Goal: Information Seeking & Learning: Check status

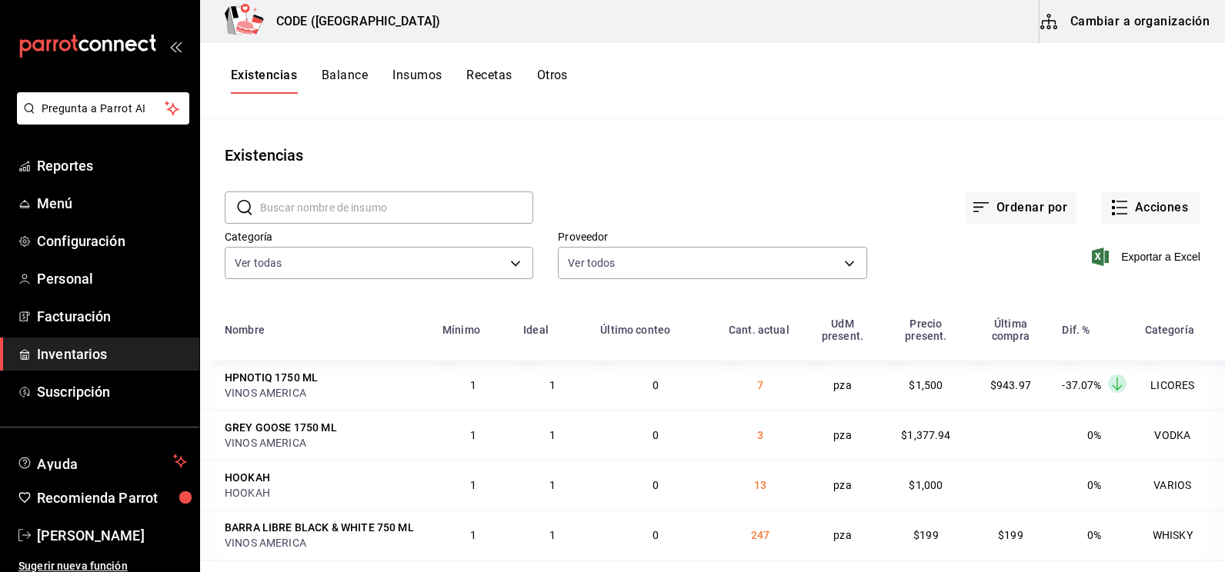
click at [64, 349] on span "Inventarios" at bounding box center [112, 354] width 150 height 21
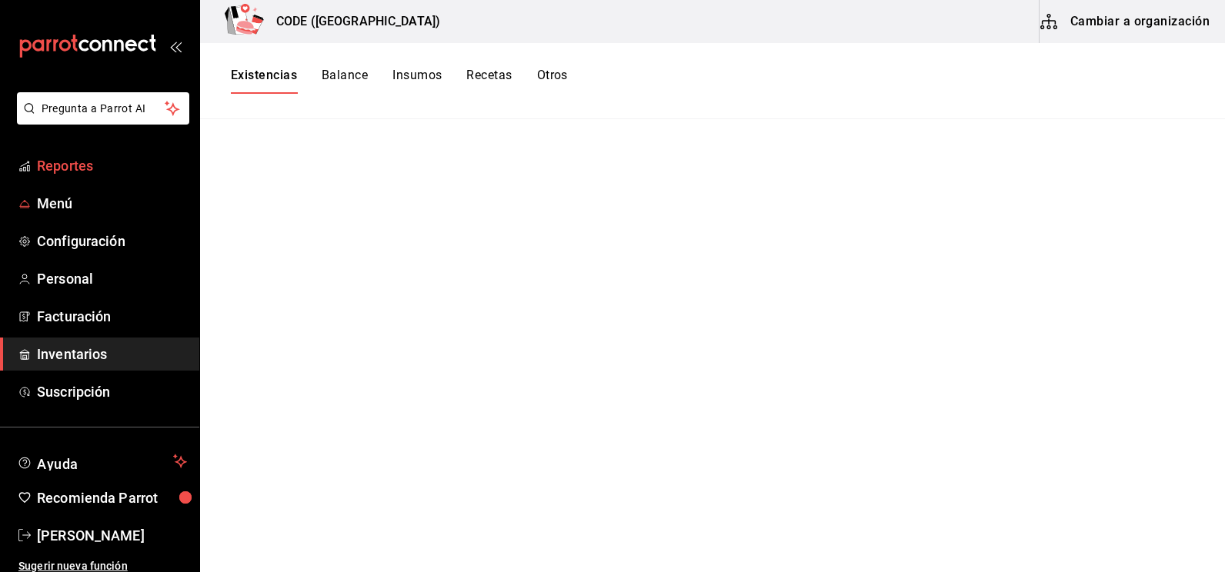
click at [95, 164] on span "Reportes" at bounding box center [112, 165] width 150 height 21
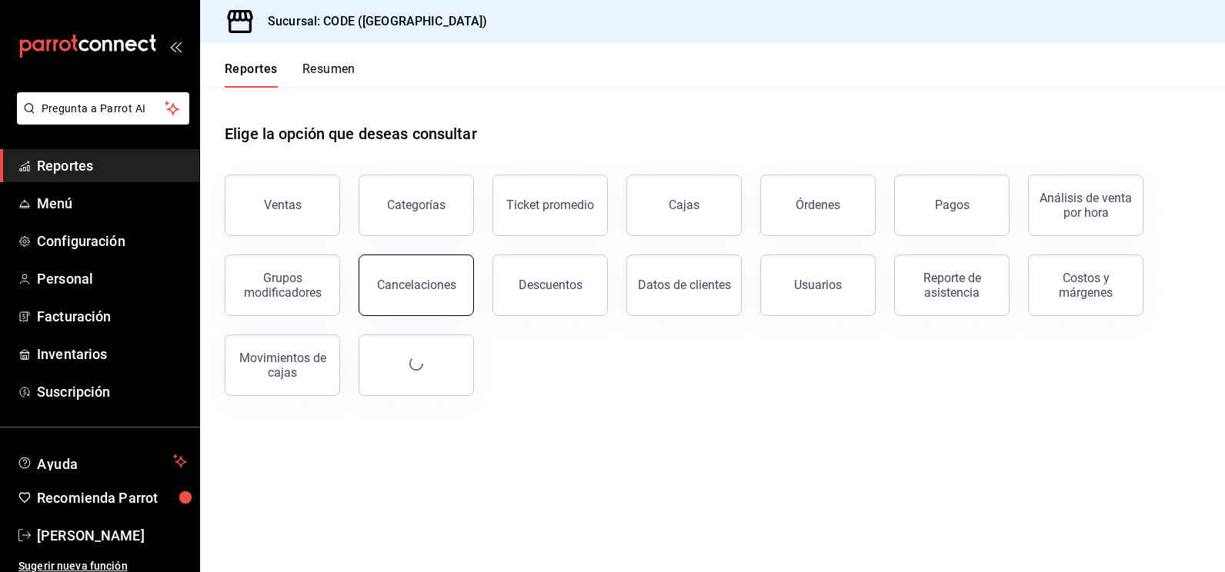
click at [437, 279] on div "Cancelaciones" at bounding box center [416, 285] width 79 height 15
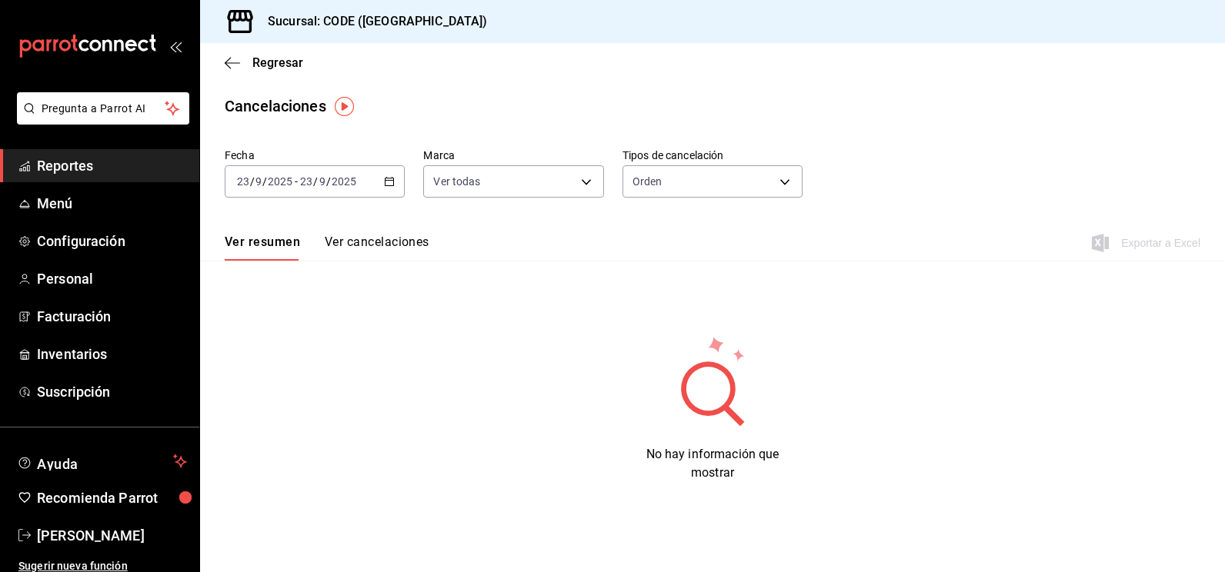
click at [387, 184] on icon "button" at bounding box center [389, 181] width 11 height 11
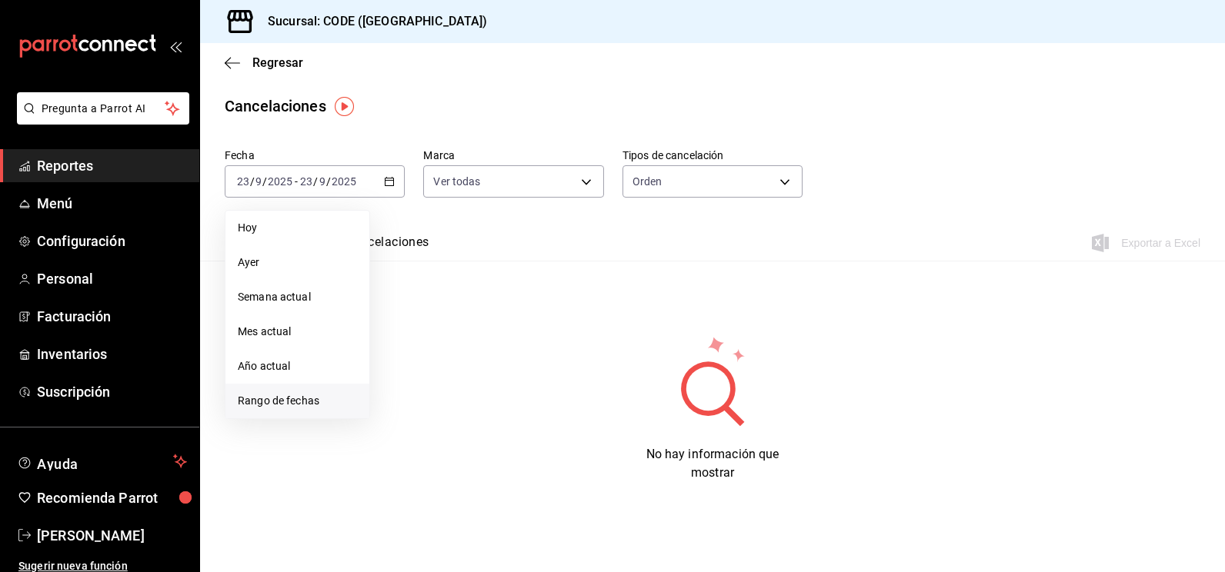
click at [304, 399] on span "Rango de fechas" at bounding box center [297, 401] width 119 height 16
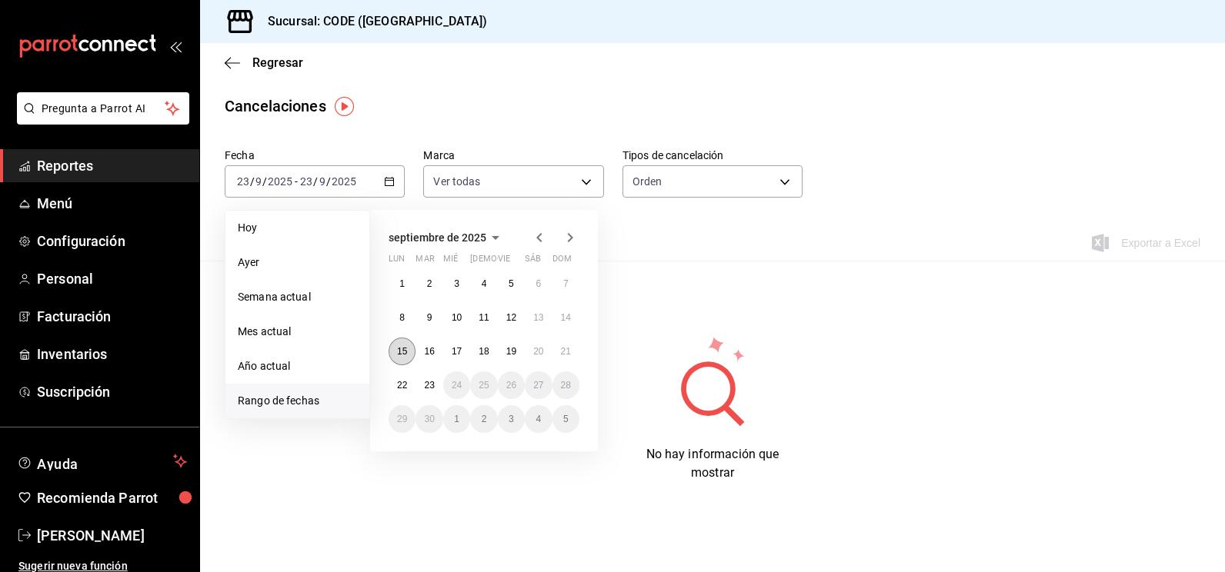
click at [402, 352] on abbr "15" at bounding box center [402, 351] width 10 height 11
click at [435, 386] on button "23" at bounding box center [428, 386] width 27 height 28
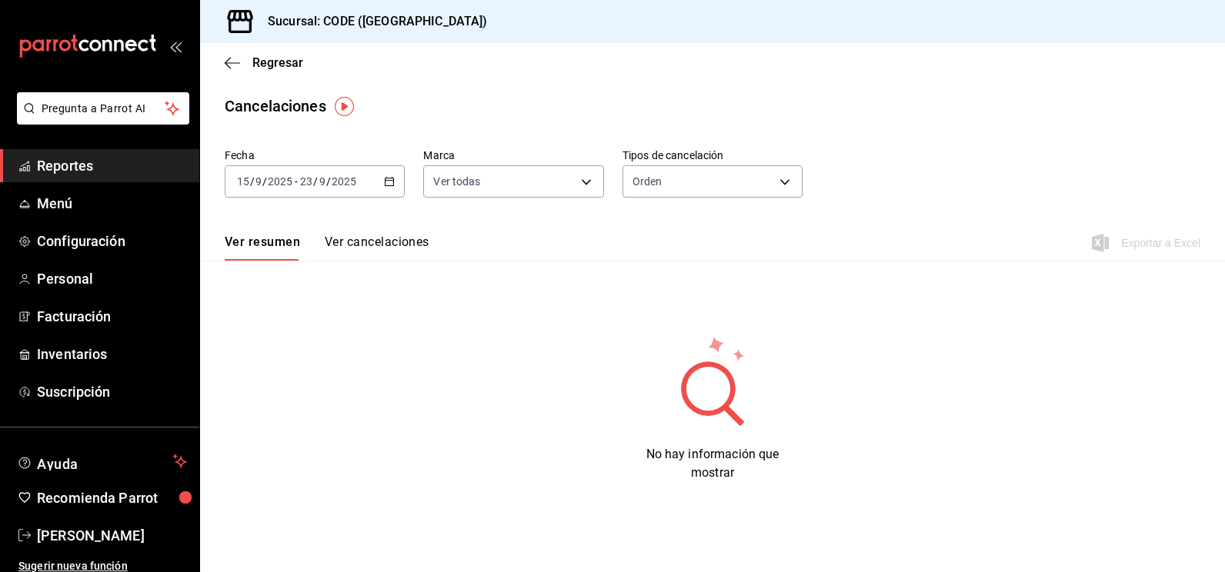
click at [394, 245] on button "Ver cancelaciones" at bounding box center [377, 248] width 105 height 26
click at [630, 182] on body "Pregunta a Parrot AI Reportes Menú Configuración Personal Facturación Inventari…" at bounding box center [612, 286] width 1225 height 572
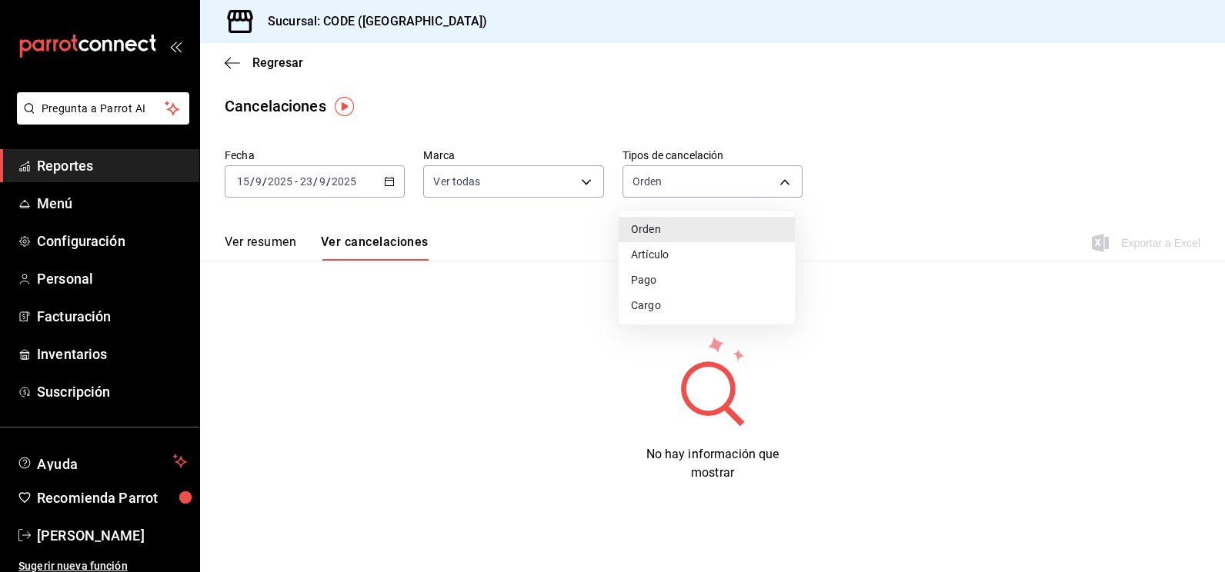
click at [656, 228] on li "Orden" at bounding box center [707, 229] width 176 height 25
click at [673, 185] on body "Pregunta a Parrot AI Reportes Menú Configuración Personal Facturación Inventari…" at bounding box center [612, 286] width 1225 height 572
click at [683, 258] on li "Artículo" at bounding box center [707, 254] width 176 height 25
type input "ORDER_ITEM"
click at [247, 65] on span "Regresar" at bounding box center [264, 62] width 78 height 15
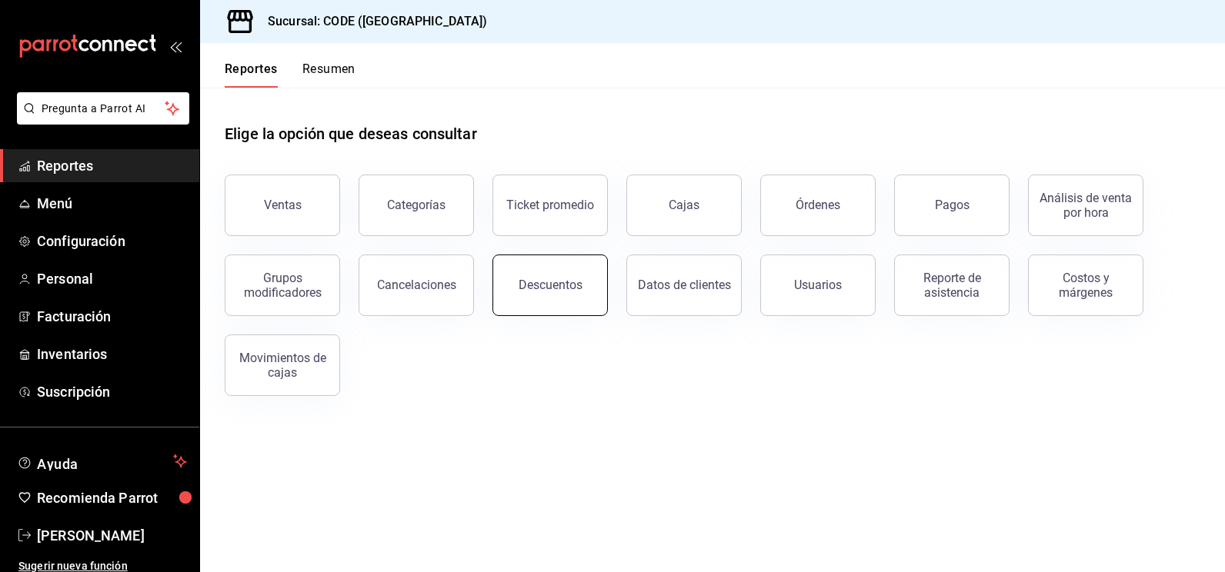
click at [547, 293] on button "Descuentos" at bounding box center [549, 286] width 115 height 62
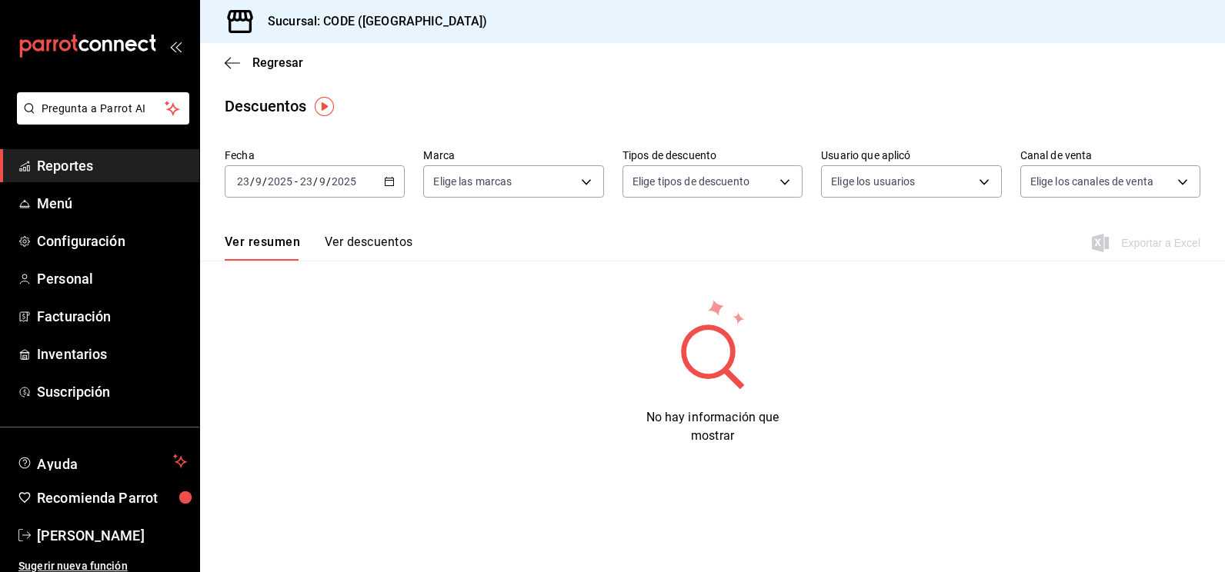
click at [367, 195] on div "[DATE] [DATE] - [DATE] [DATE]" at bounding box center [315, 181] width 180 height 32
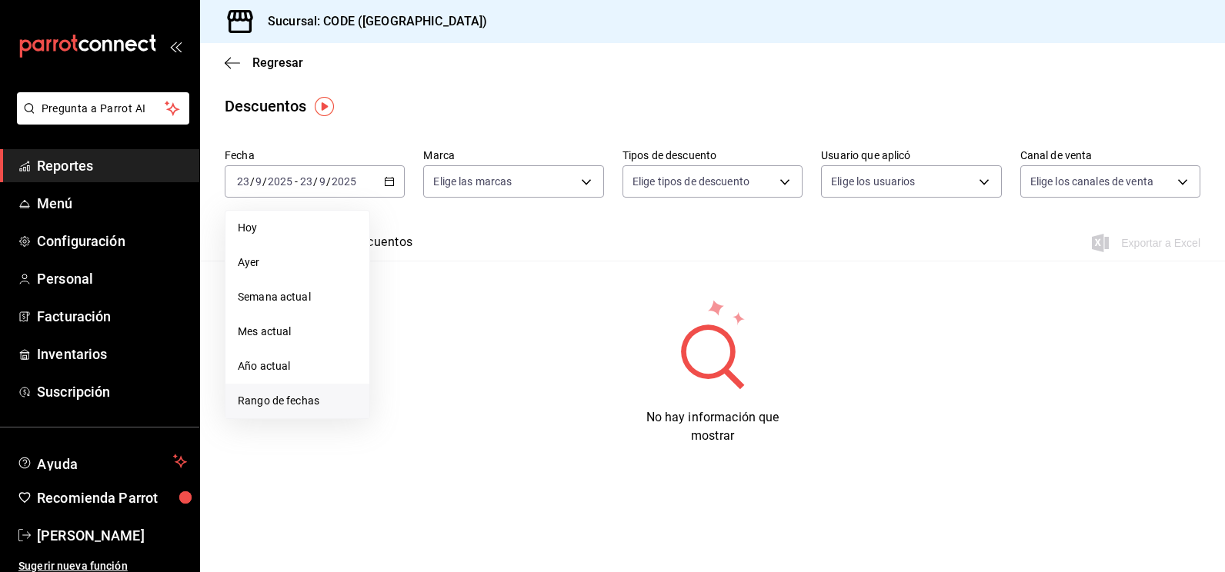
click at [285, 409] on span "Rango de fechas" at bounding box center [297, 401] width 119 height 16
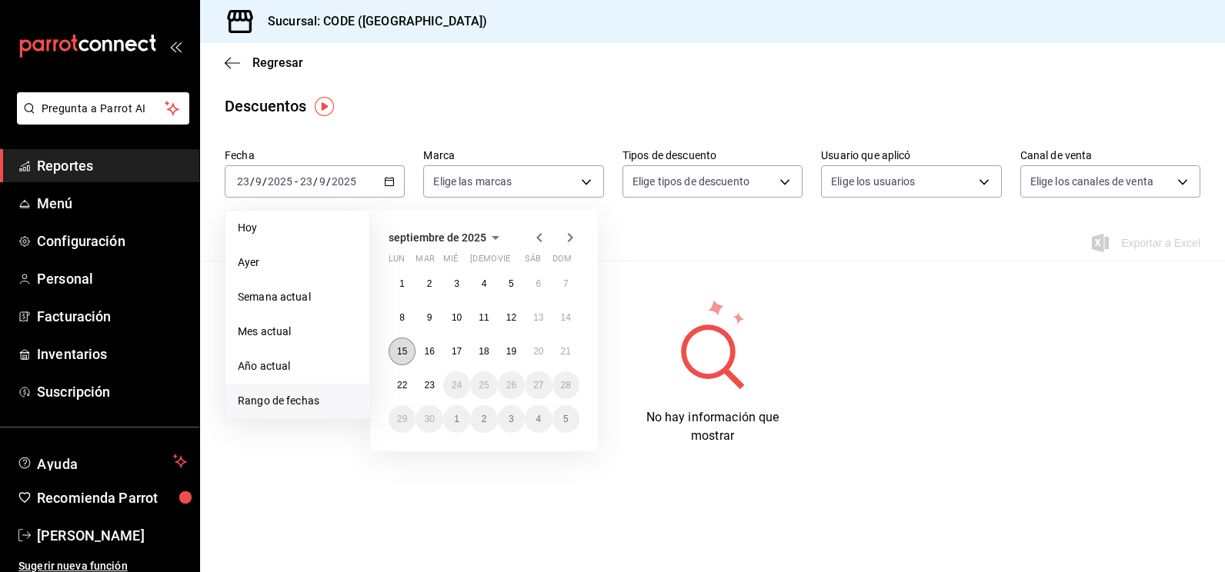
click at [400, 353] on abbr "15" at bounding box center [402, 351] width 10 height 11
click at [429, 387] on abbr "23" at bounding box center [429, 385] width 10 height 11
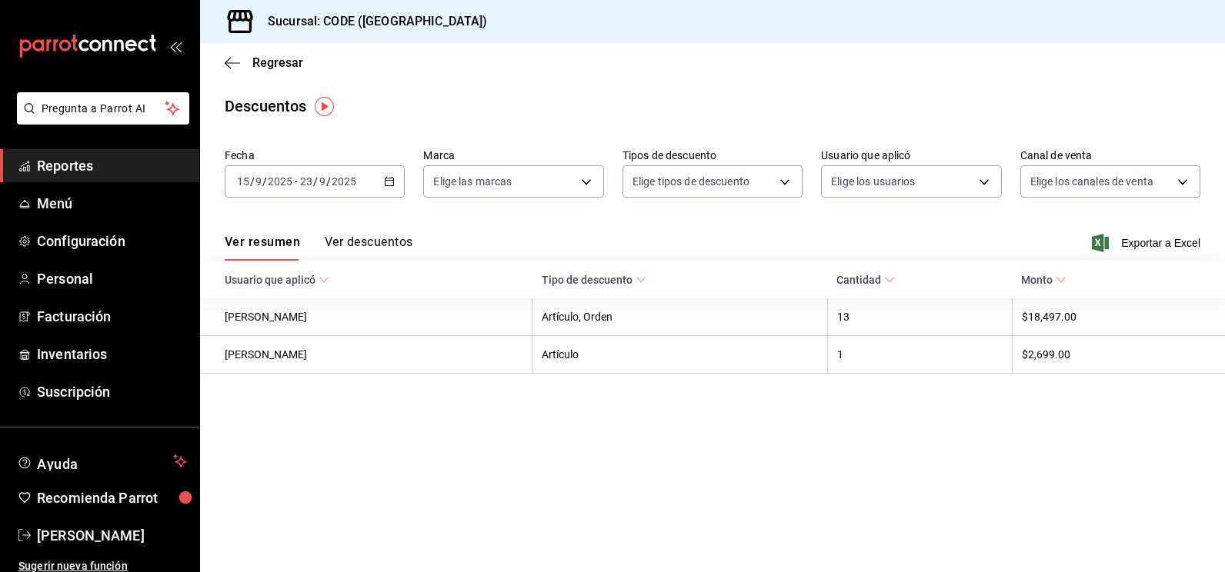
click at [394, 240] on button "Ver descuentos" at bounding box center [369, 248] width 88 height 26
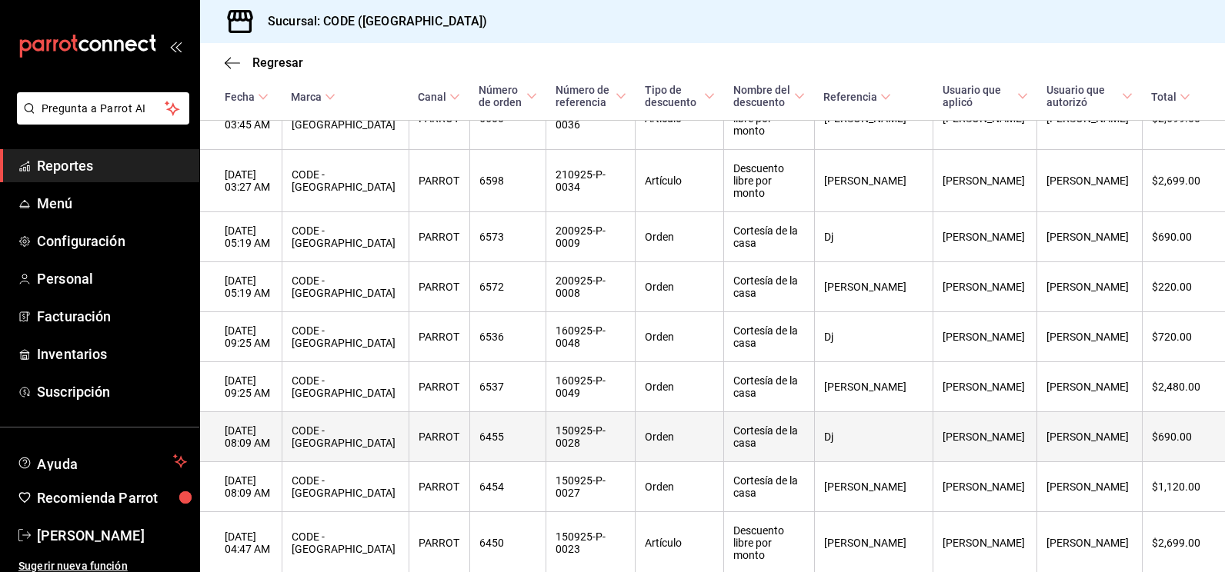
scroll to position [474, 0]
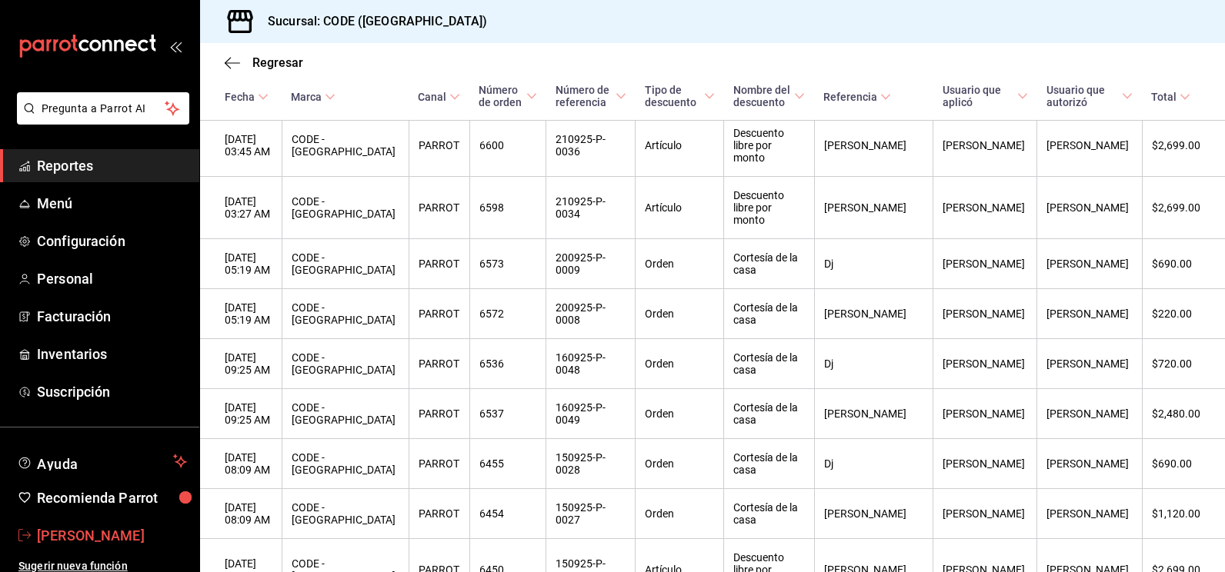
click at [110, 534] on span "[PERSON_NAME]" at bounding box center [112, 535] width 150 height 21
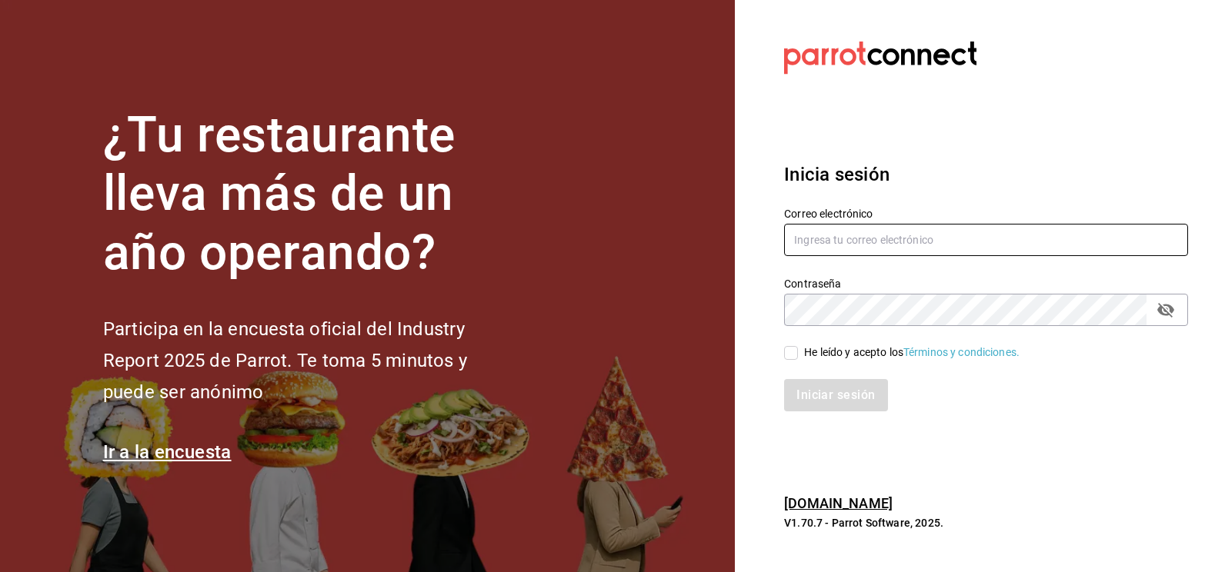
type input "[EMAIL_ADDRESS][DOMAIN_NAME]"
